Goal: Task Accomplishment & Management: Manage account settings

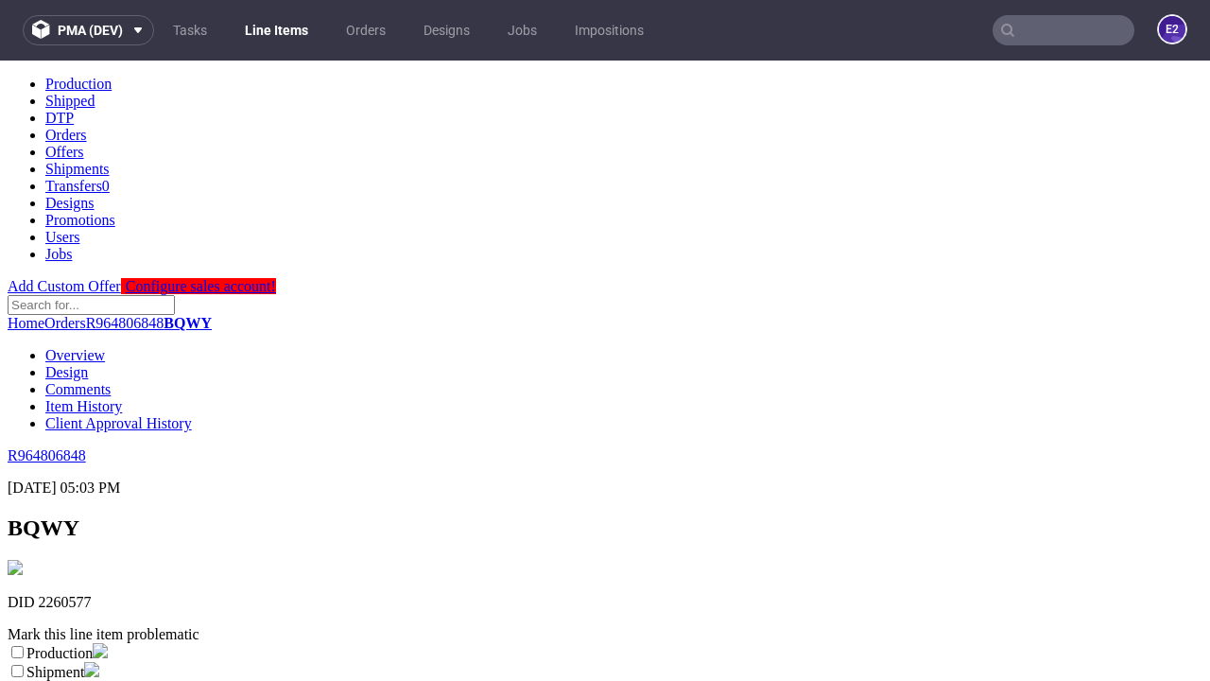
scroll to position [333, 0]
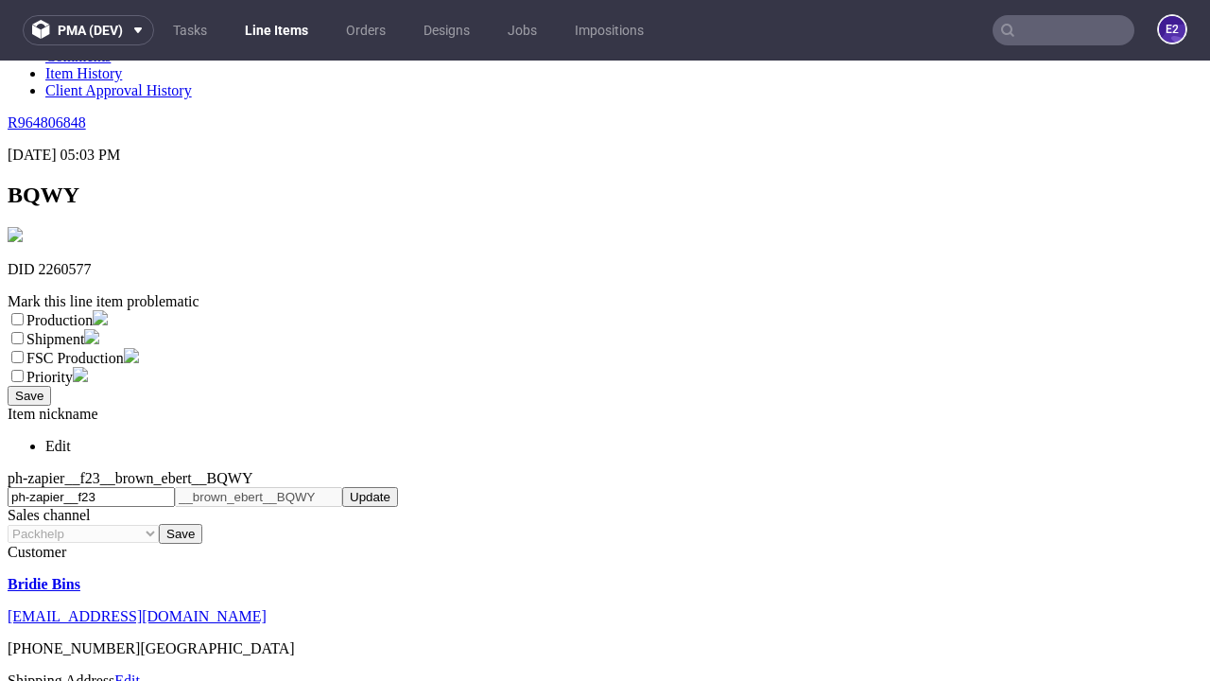
select select "dtp_ca_needed"
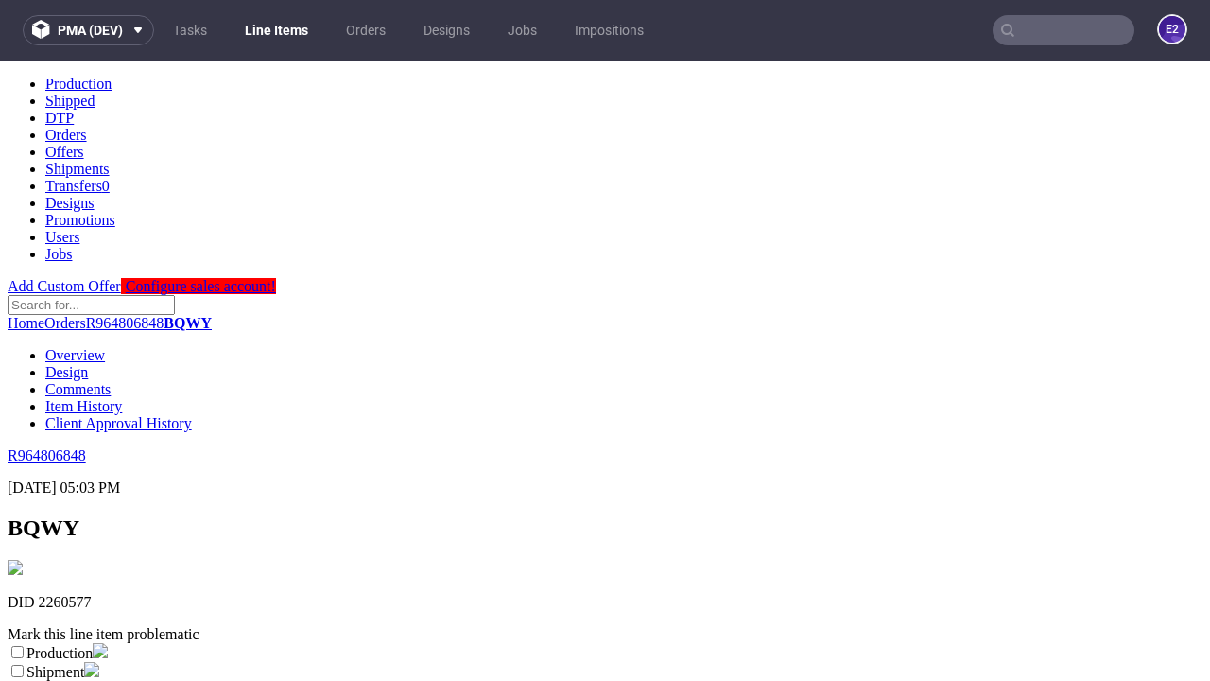
scroll to position [0, 0]
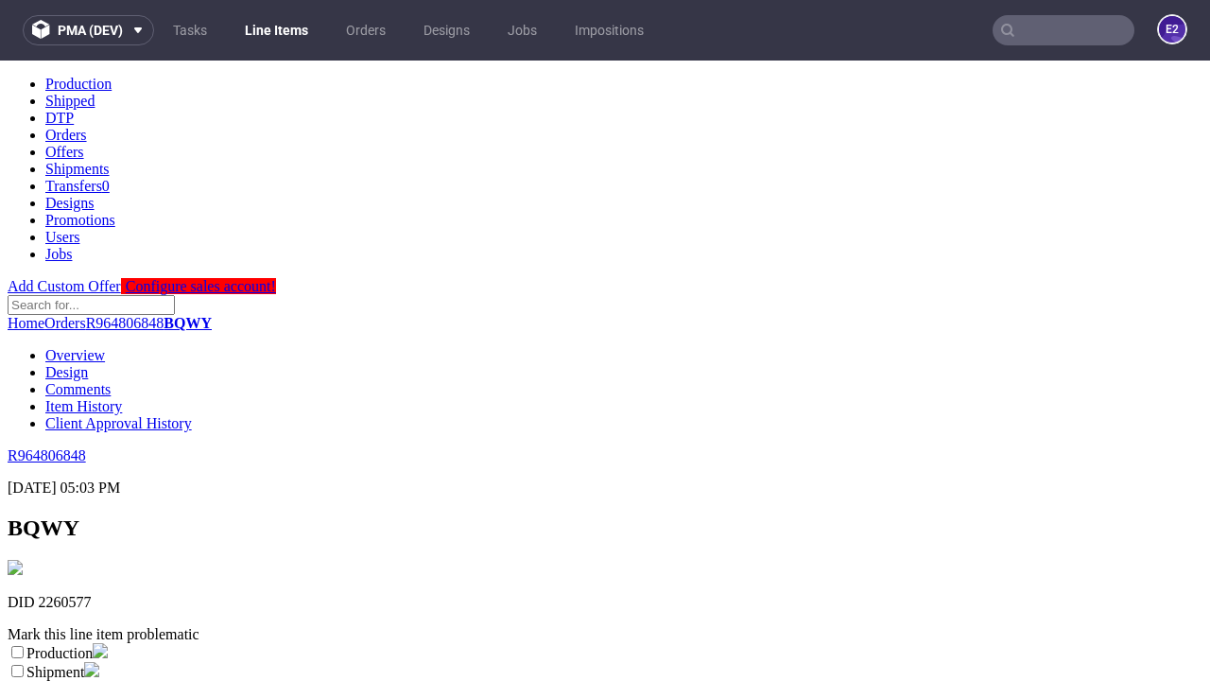
checkbox input "true"
